Goal: Task Accomplishment & Management: Manage account settings

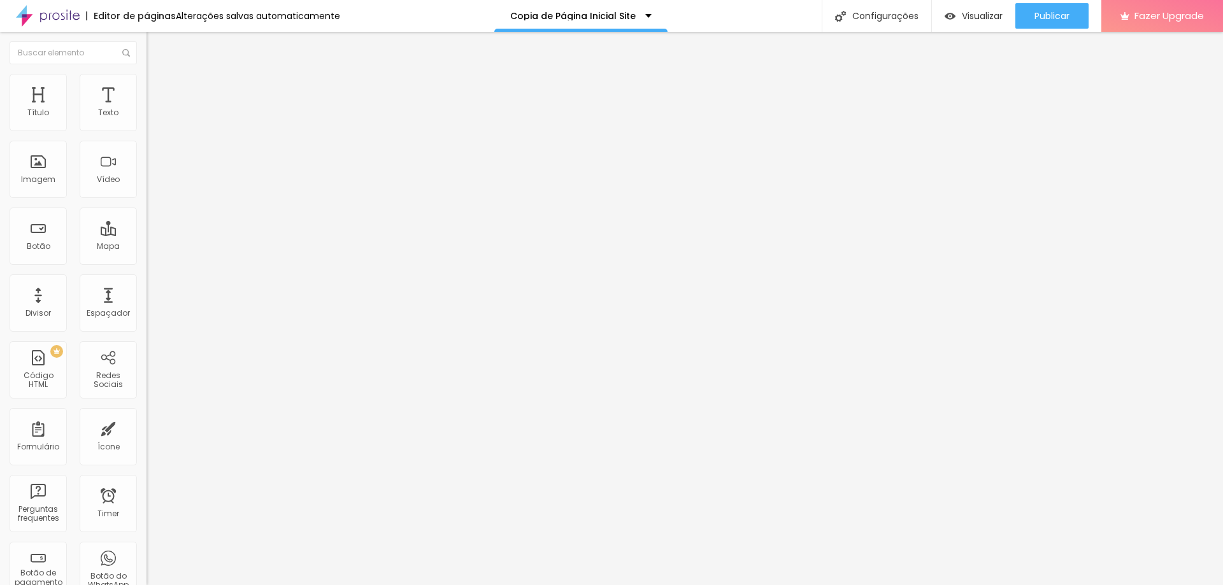
click at [146, 81] on li "Estilo" at bounding box center [219, 80] width 146 height 13
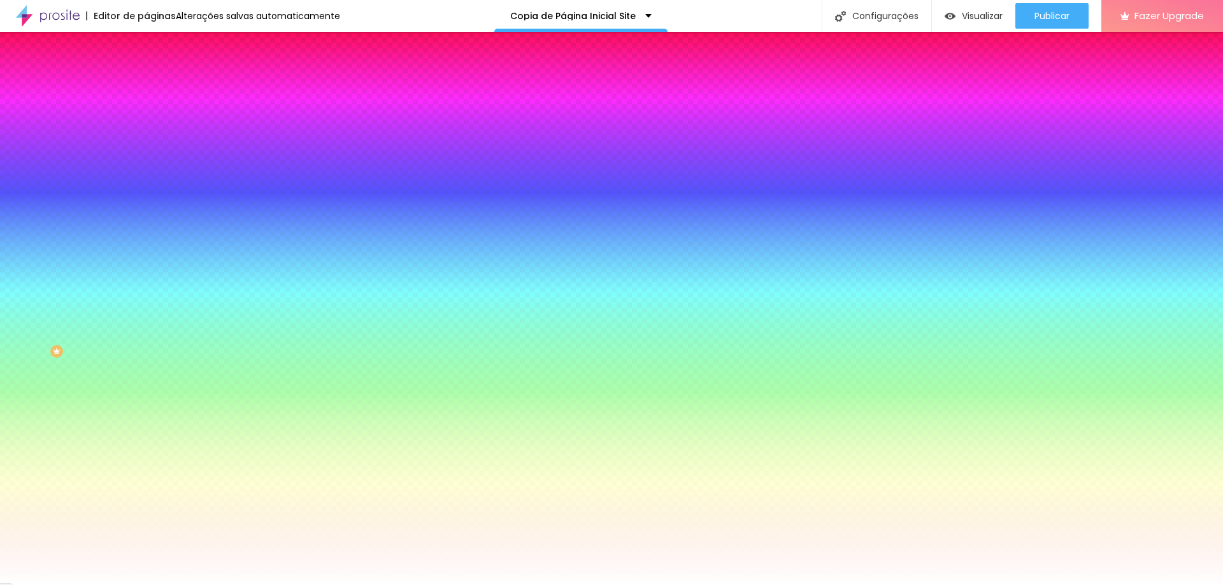
click at [146, 87] on li "Avançado" at bounding box center [219, 93] width 146 height 13
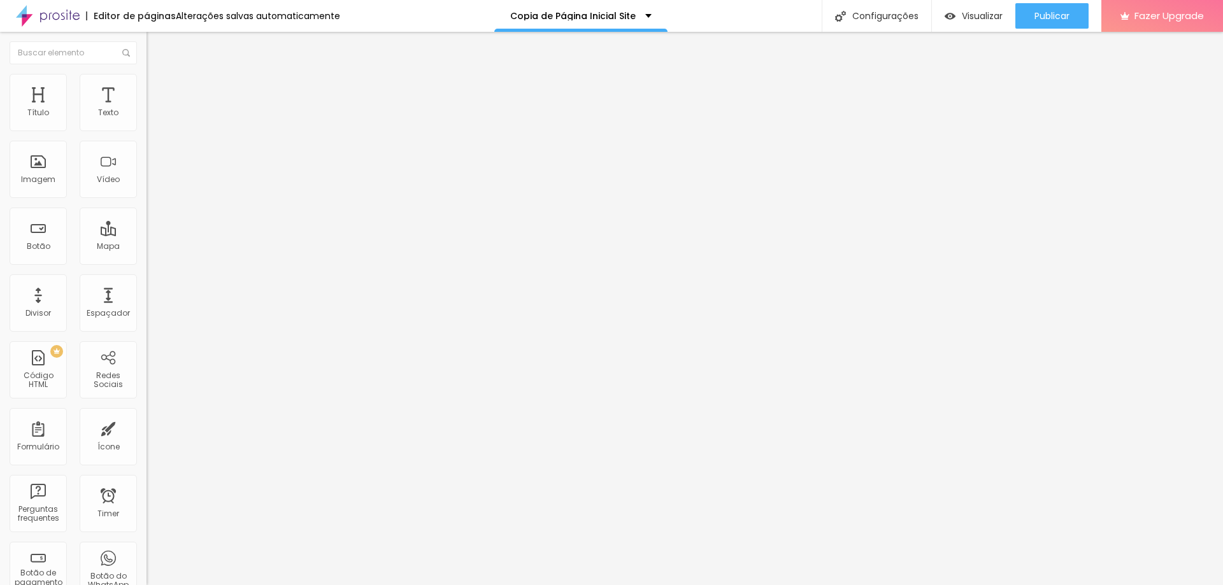
click at [146, 78] on li "Estilo" at bounding box center [219, 80] width 146 height 13
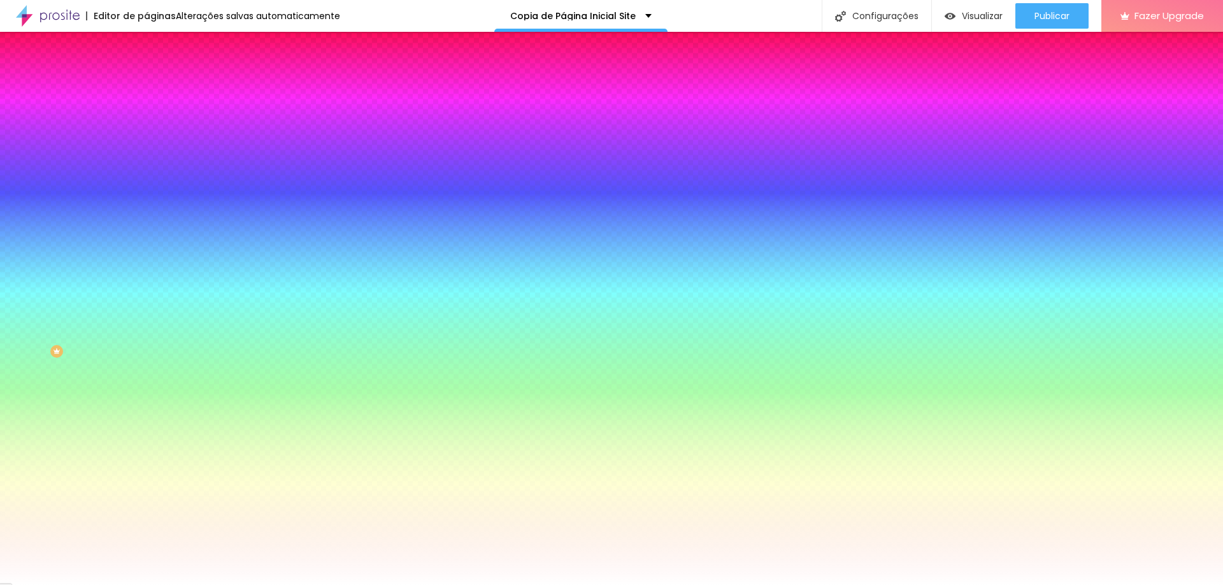
click at [146, 74] on li "Conteúdo" at bounding box center [219, 67] width 146 height 13
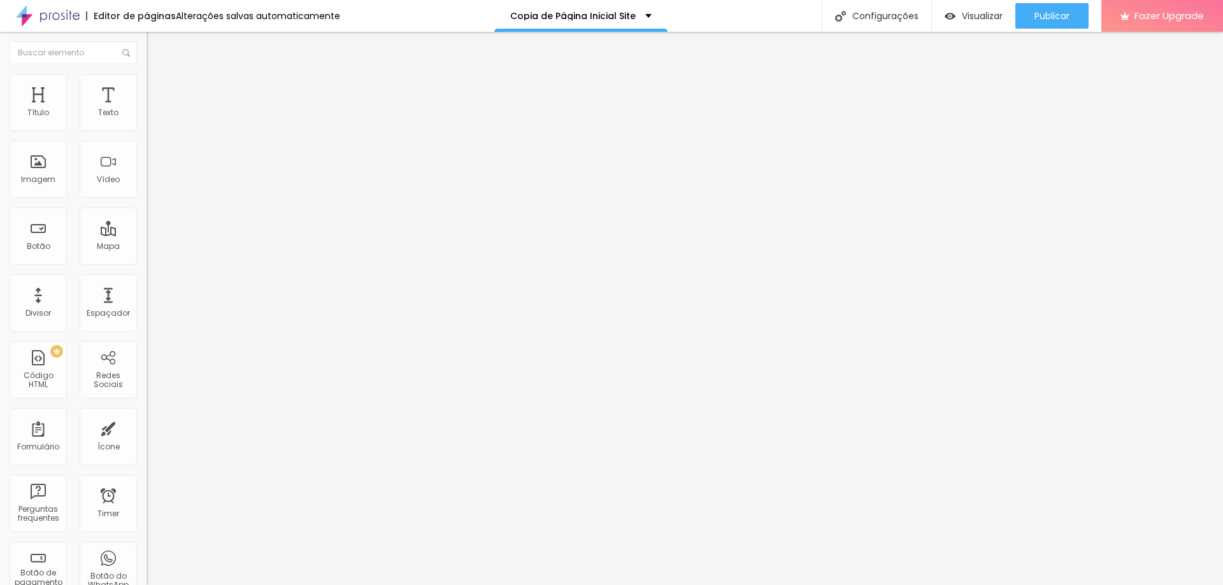
click at [146, 83] on li "Estilo" at bounding box center [219, 80] width 146 height 13
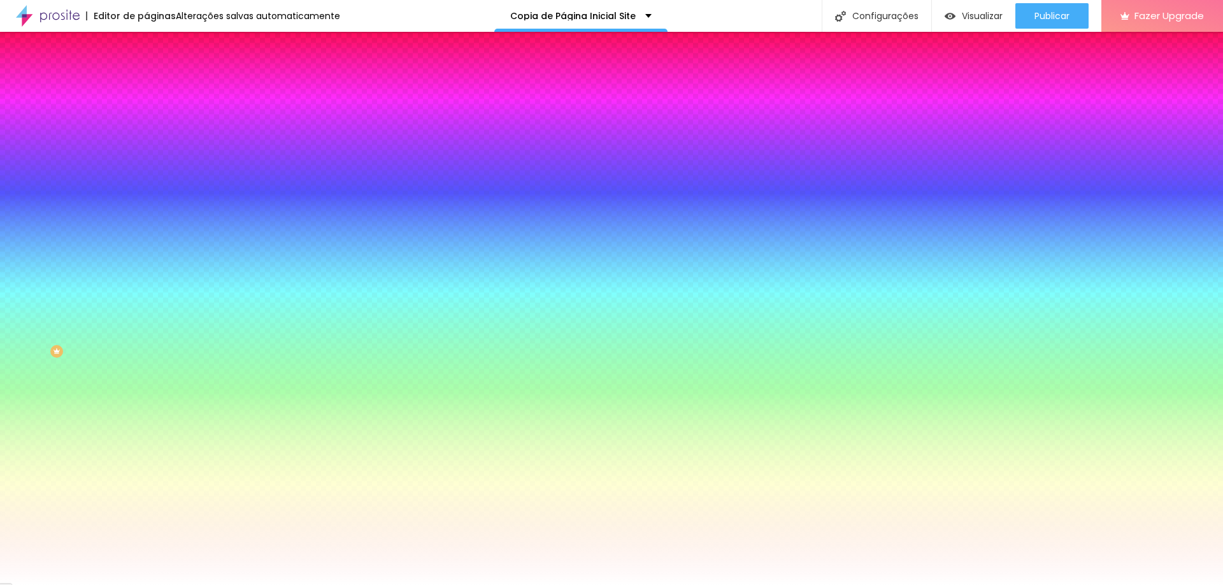
click at [146, 117] on span "Trocar imagem" at bounding box center [180, 111] width 69 height 11
click at [156, 43] on img "button" at bounding box center [161, 46] width 10 height 10
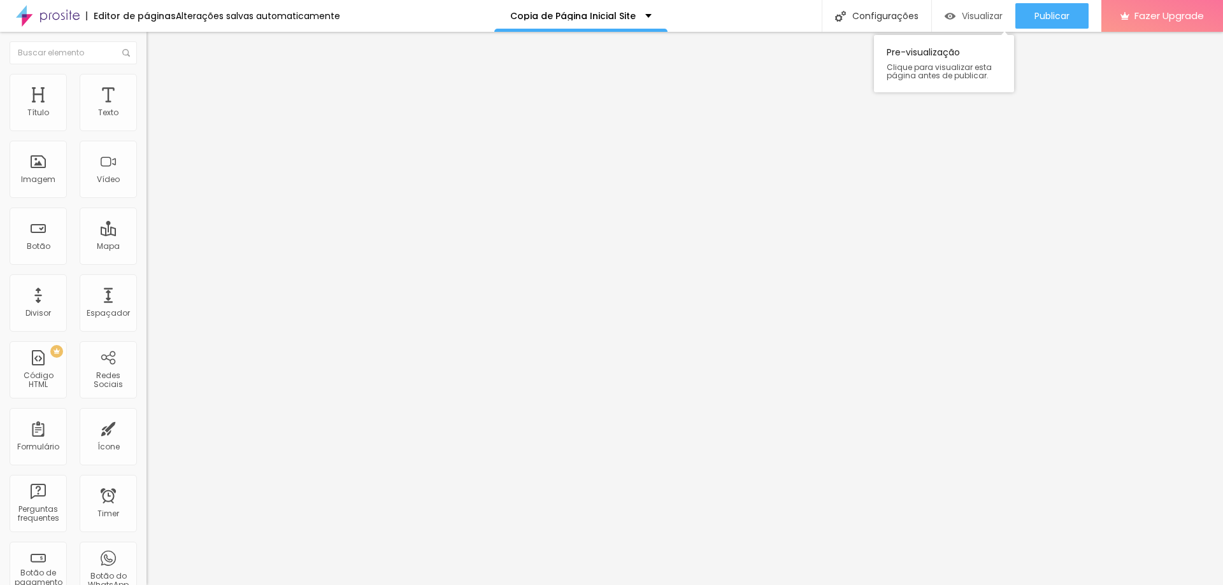
click at [974, 13] on span "Visualizar" at bounding box center [982, 16] width 41 height 10
click at [146, 78] on img at bounding box center [151, 79] width 11 height 11
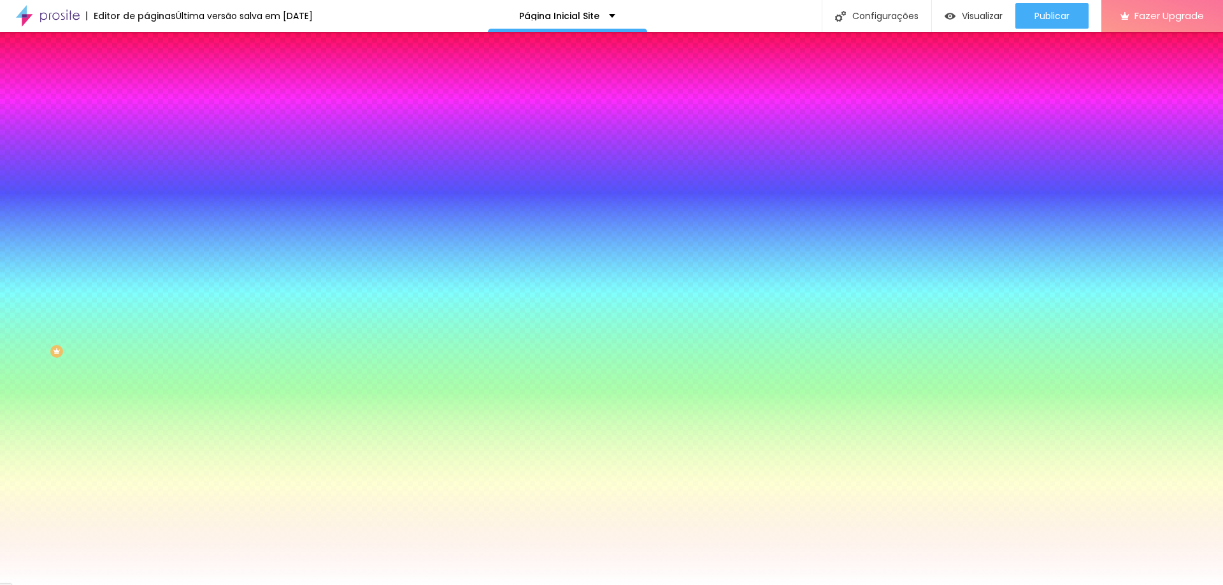
click at [146, 117] on span "Trocar imagem" at bounding box center [180, 111] width 69 height 11
click at [156, 48] on img "button" at bounding box center [161, 46] width 10 height 10
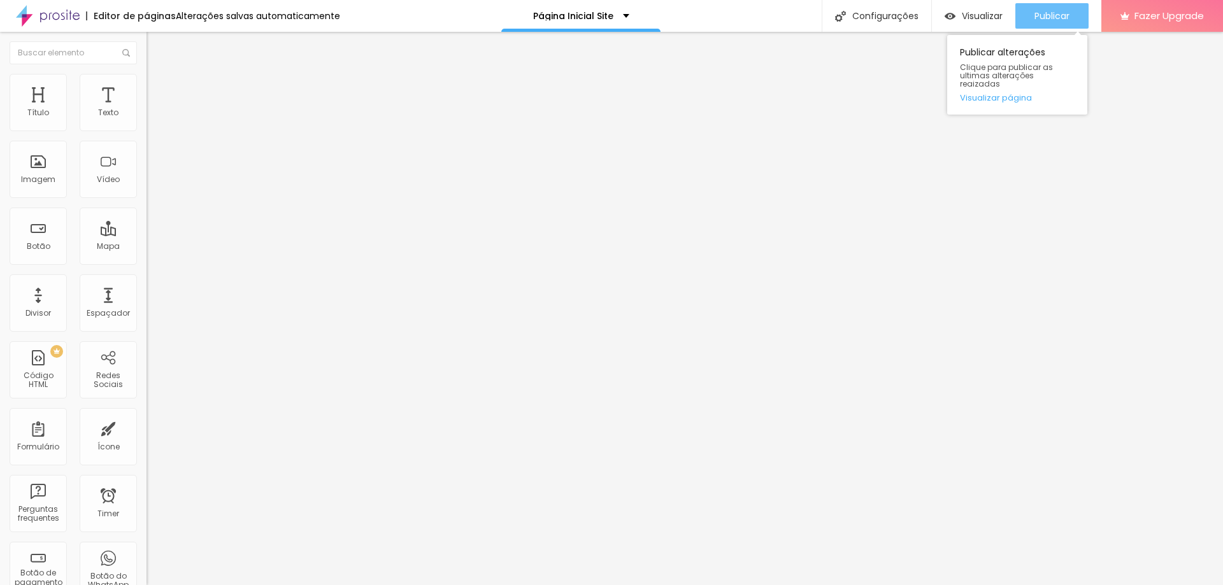
click at [1069, 15] on span "Publicar" at bounding box center [1051, 16] width 35 height 10
